Goal: Task Accomplishment & Management: Use online tool/utility

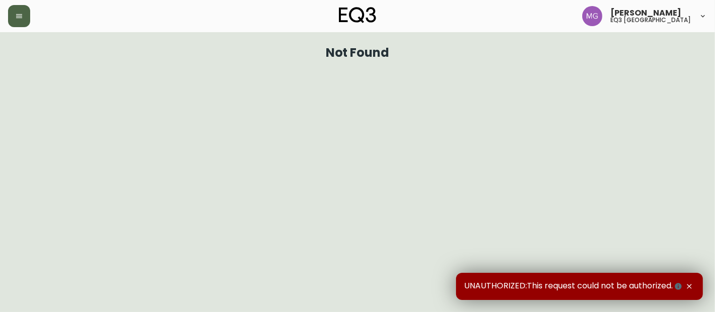
click at [14, 9] on button "button" at bounding box center [19, 16] width 22 height 22
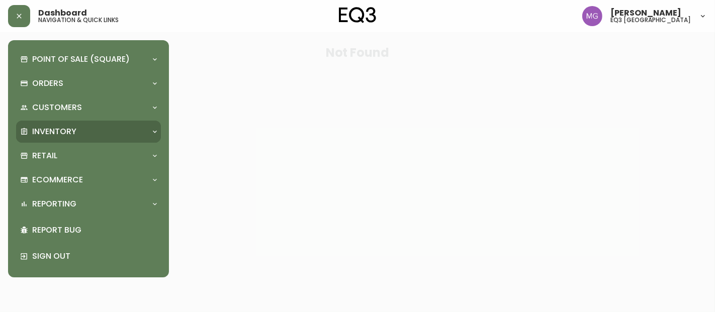
click at [49, 132] on p "Inventory" at bounding box center [54, 131] width 44 height 11
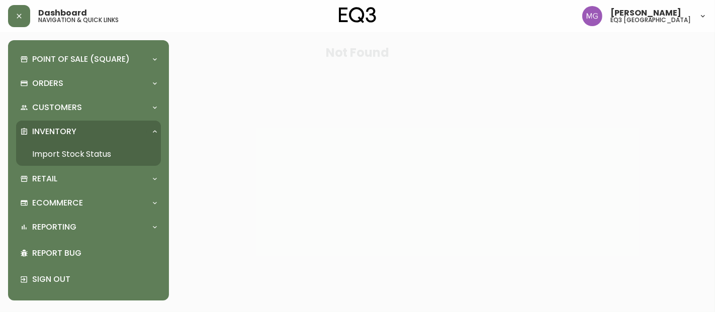
click at [50, 149] on link "Import Stock Status" at bounding box center [88, 154] width 145 height 23
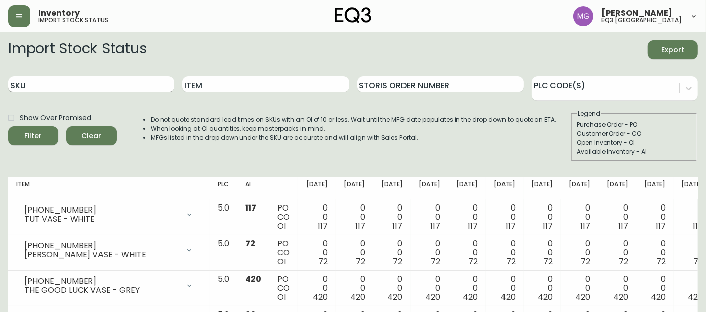
click at [83, 82] on input "SKU" at bounding box center [91, 84] width 166 height 16
click at [123, 83] on input "SKU" at bounding box center [91, 84] width 166 height 16
paste input "[PHONE_NUMBER]"
type input "[PHONE_NUMBER]"
click at [8, 126] on button "Filter" at bounding box center [33, 135] width 50 height 19
